Goal: Task Accomplishment & Management: Manage account settings

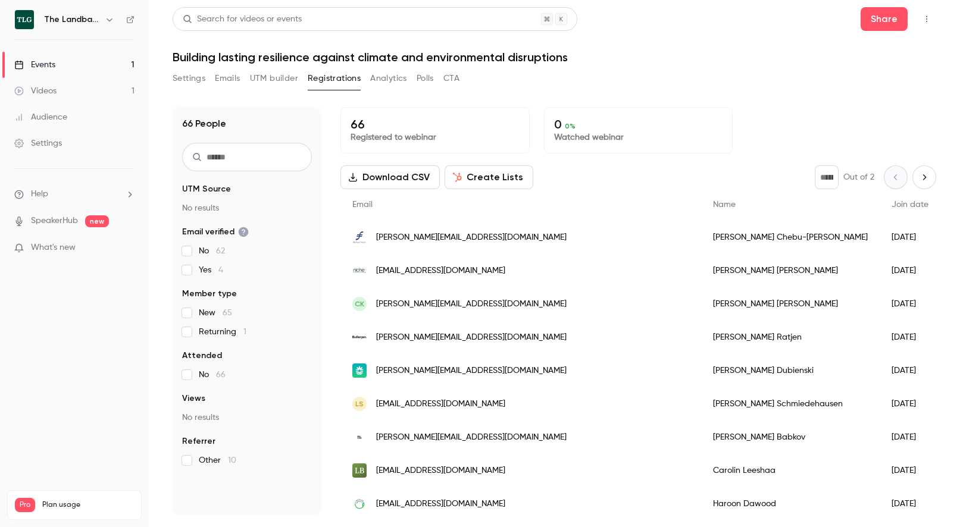
click at [190, 77] on button "Settings" at bounding box center [189, 78] width 33 height 19
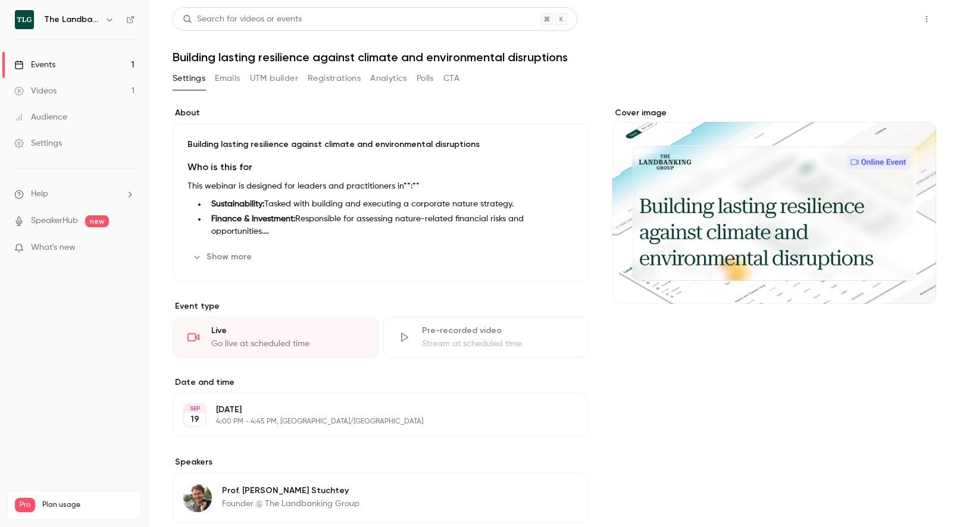
click at [883, 18] on button "Share" at bounding box center [883, 19] width 47 height 24
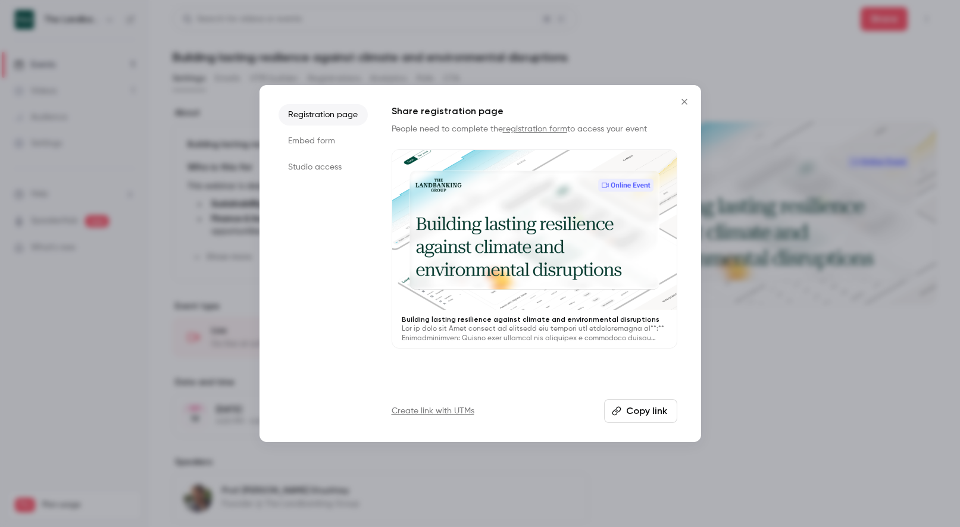
click at [646, 414] on button "Copy link" at bounding box center [640, 411] width 73 height 24
click at [685, 99] on icon "Close" at bounding box center [684, 102] width 14 height 10
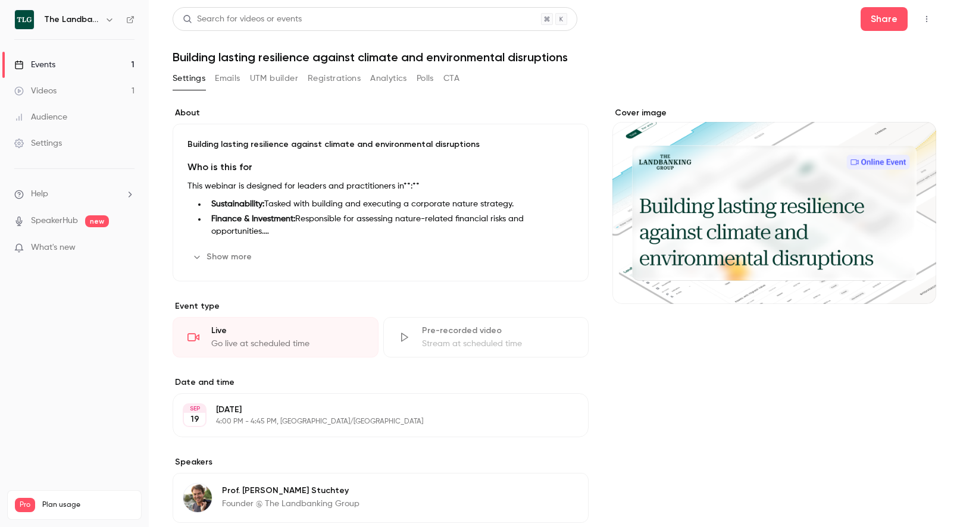
click at [333, 80] on button "Registrations" at bounding box center [334, 78] width 53 height 19
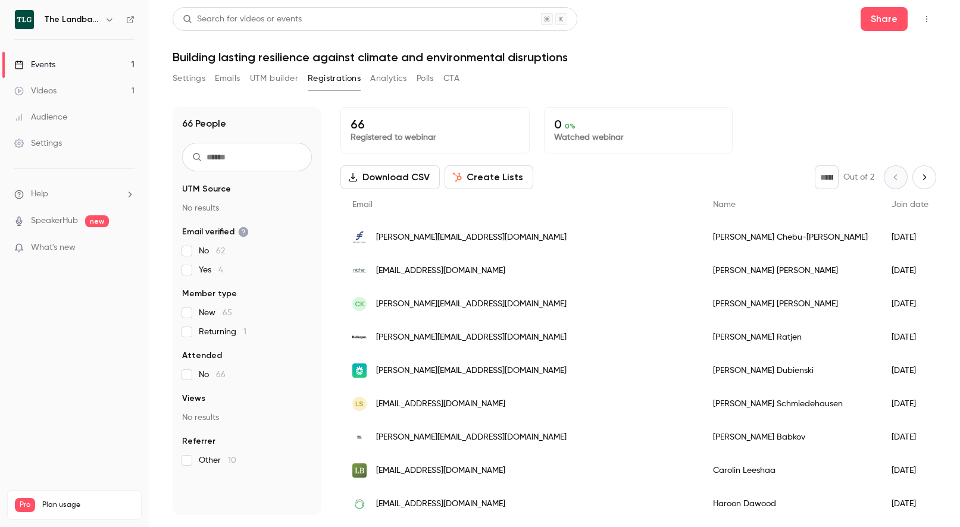
click at [195, 76] on button "Settings" at bounding box center [189, 78] width 33 height 19
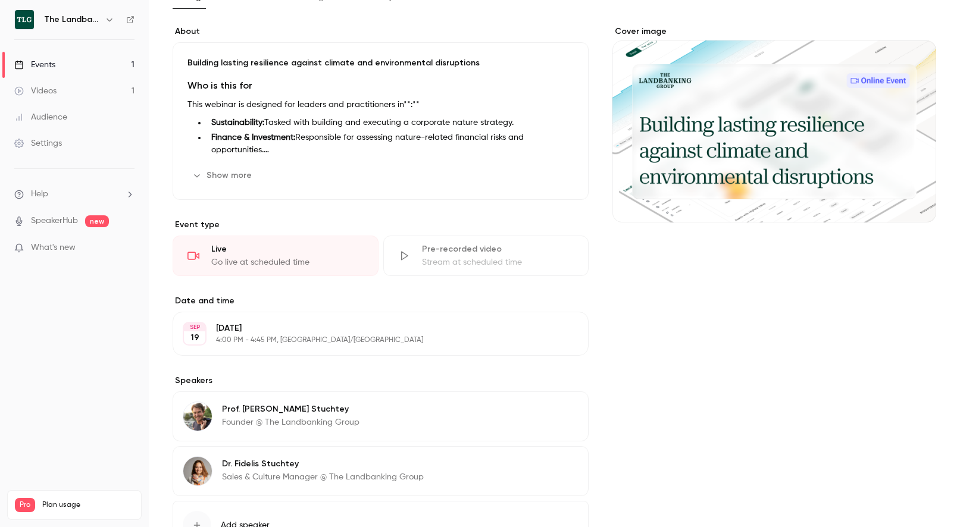
scroll to position [83, 0]
click at [298, 249] on div "Live" at bounding box center [287, 248] width 152 height 12
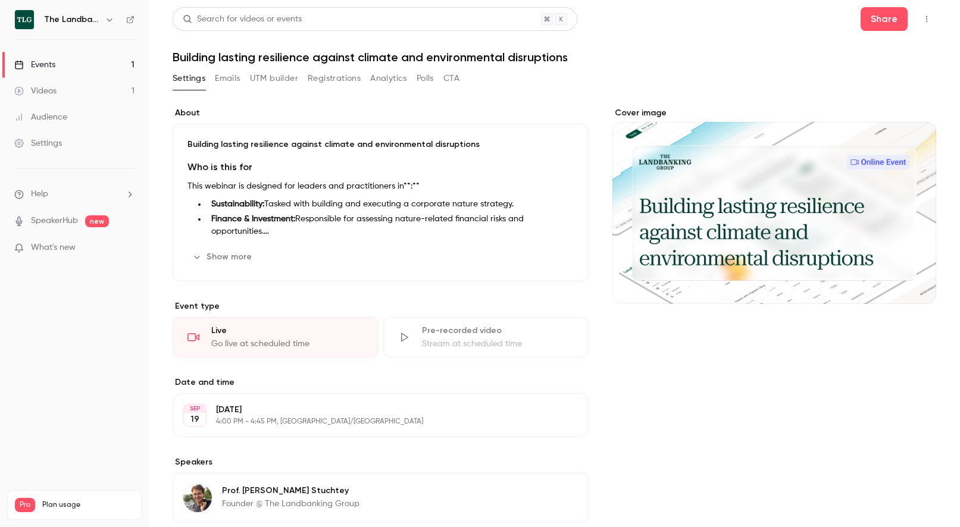
scroll to position [0, 0]
click at [63, 62] on link "Events 1" at bounding box center [74, 65] width 149 height 26
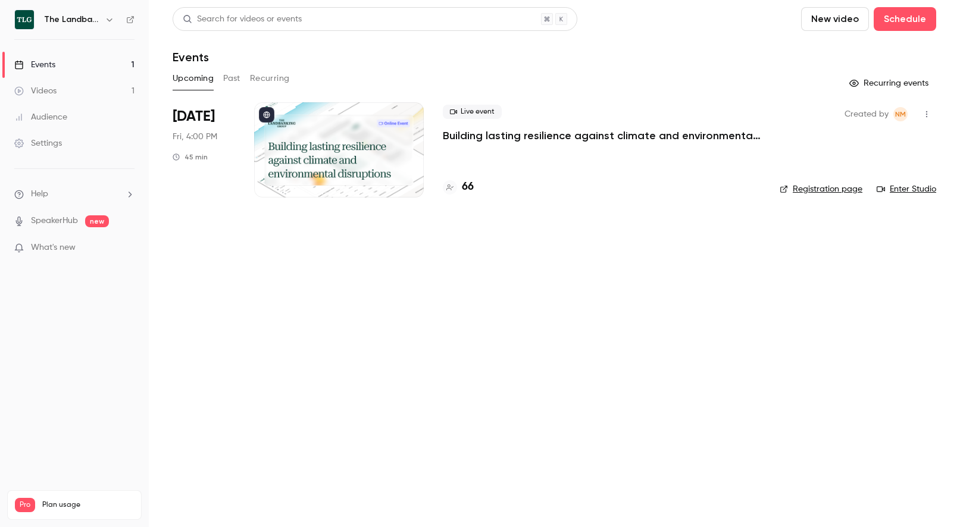
click at [909, 189] on link "Enter Studio" at bounding box center [907, 189] width 60 height 12
click at [464, 140] on p "Building lasting resilience against climate and environmental disruptions" at bounding box center [602, 136] width 318 height 14
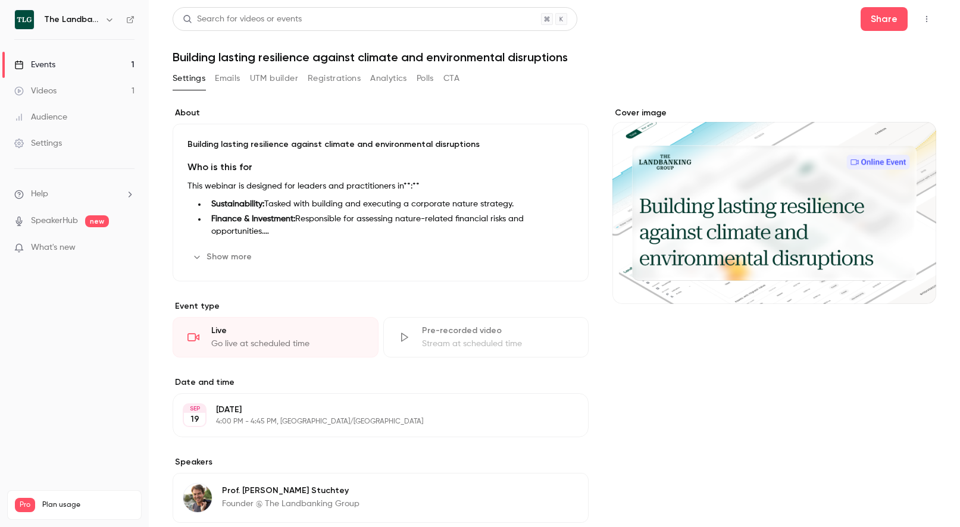
click at [337, 82] on button "Registrations" at bounding box center [334, 78] width 53 height 19
